Goal: Navigation & Orientation: Find specific page/section

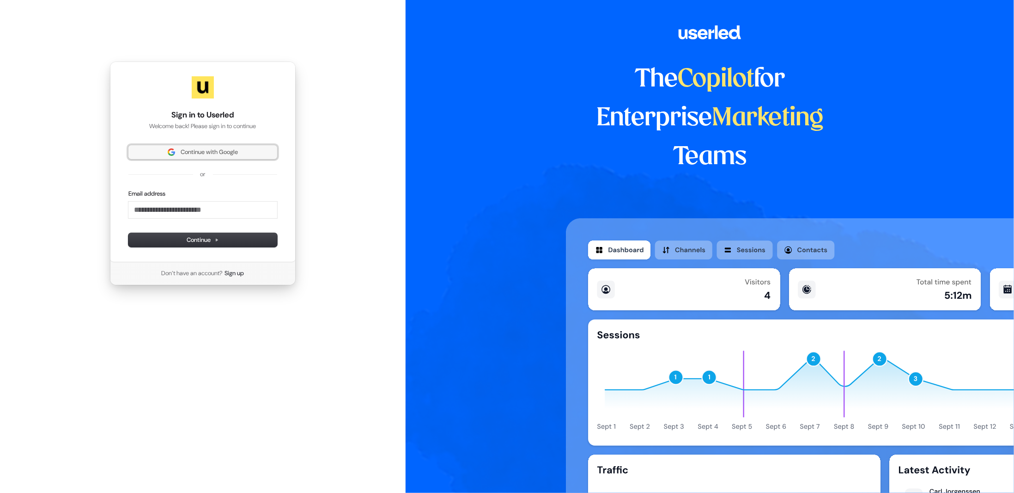
click at [220, 152] on span "Continue with Google" at bounding box center [209, 152] width 57 height 8
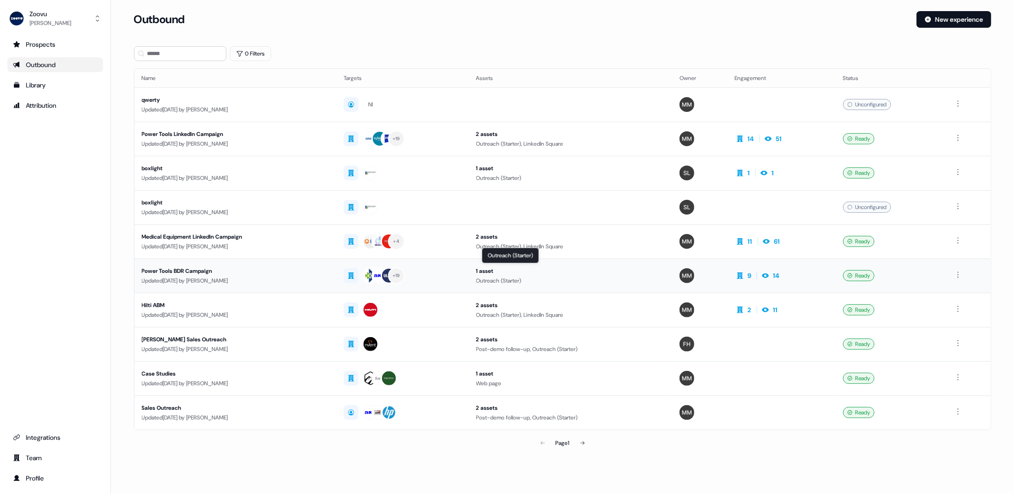
click at [586, 269] on div "1 asset" at bounding box center [570, 270] width 189 height 9
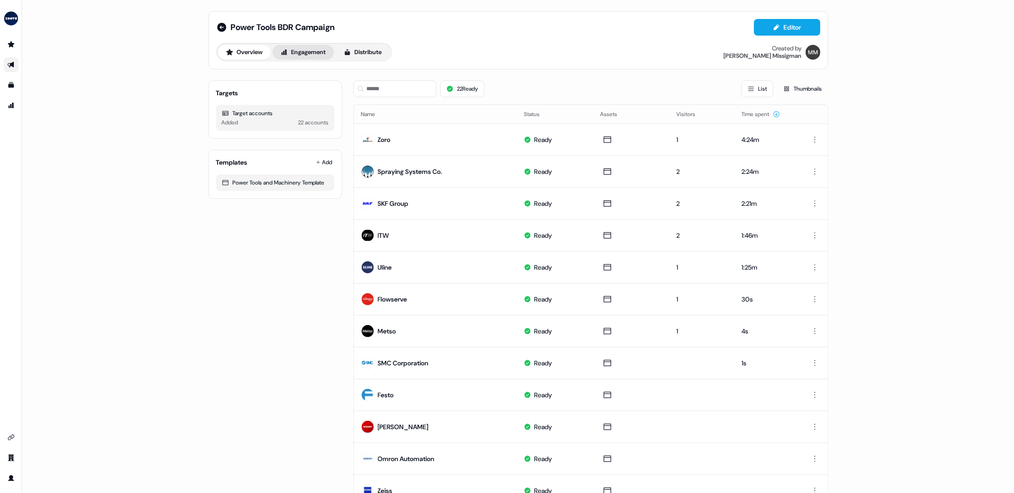
click at [299, 51] on button "Engagement" at bounding box center [303, 52] width 61 height 15
